Goal: Task Accomplishment & Management: Complete application form

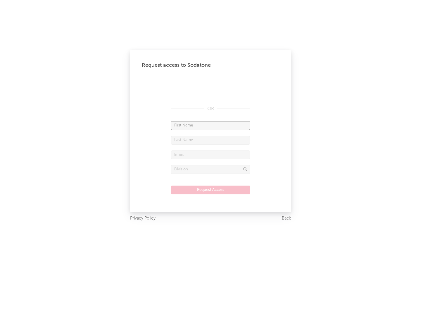
click at [210, 125] on input "text" at bounding box center [210, 125] width 79 height 9
type input "[PERSON_NAME]"
click at [210, 140] on input "text" at bounding box center [210, 140] width 79 height 9
type input "[PERSON_NAME]"
click at [210, 154] on input "text" at bounding box center [210, 154] width 79 height 9
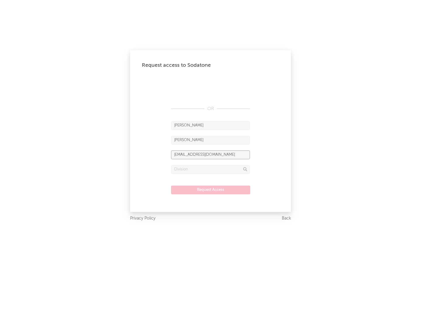
type input "[EMAIL_ADDRESS][DOMAIN_NAME]"
click at [210, 169] on input "text" at bounding box center [210, 169] width 79 height 9
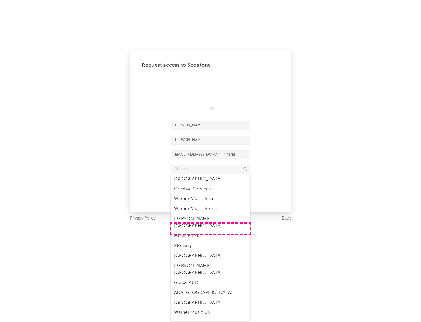
click at [210, 231] on div "Music All Stars" at bounding box center [210, 236] width 79 height 10
type input "Music All Stars"
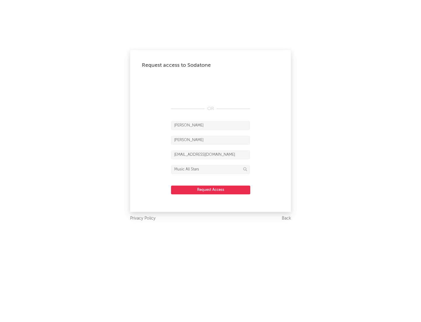
click at [210, 189] on button "Request Access" at bounding box center [210, 189] width 79 height 9
